Goal: Task Accomplishment & Management: Manage account settings

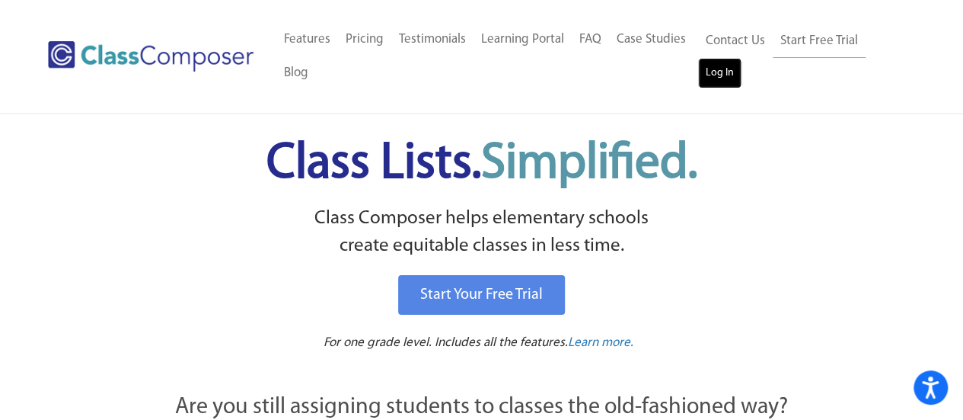
click at [737, 80] on link "Log In" at bounding box center [719, 73] width 43 height 30
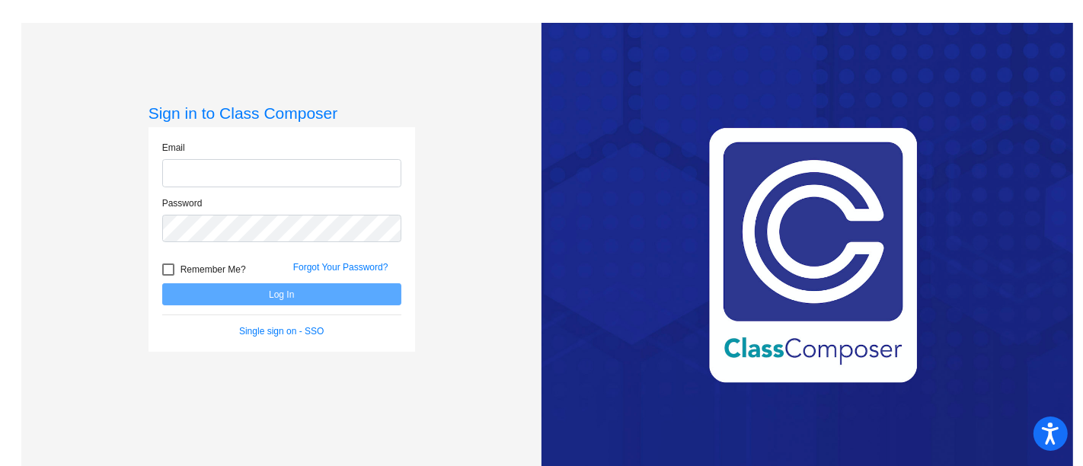
type input "katherib@psdschools.org"
click at [250, 290] on button "Log In" at bounding box center [281, 294] width 239 height 22
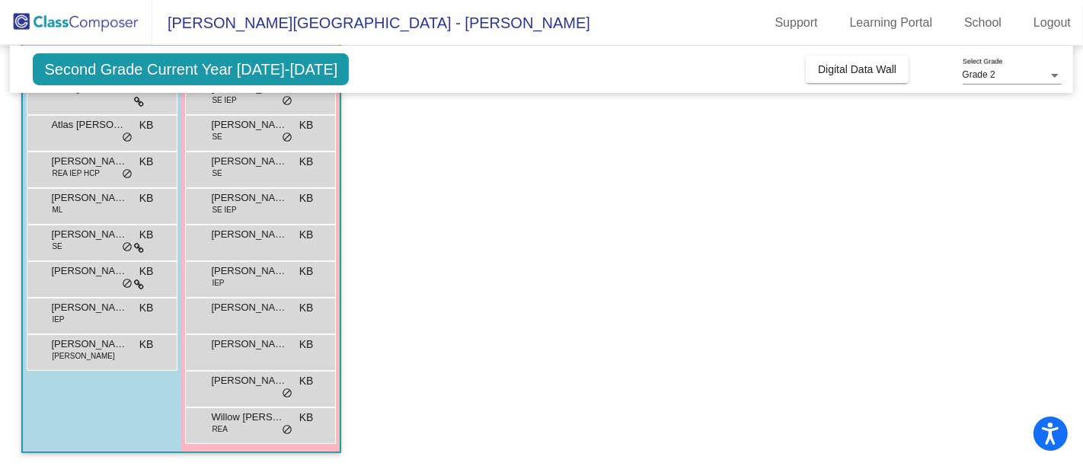
scroll to position [81, 0]
